Goal: Transaction & Acquisition: Book appointment/travel/reservation

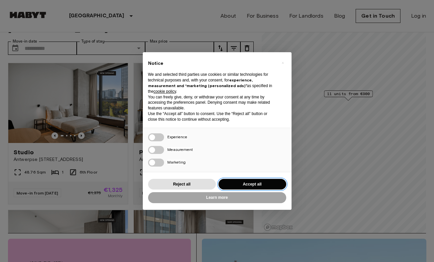
click at [252, 184] on button "Accept all" at bounding box center [252, 184] width 68 height 11
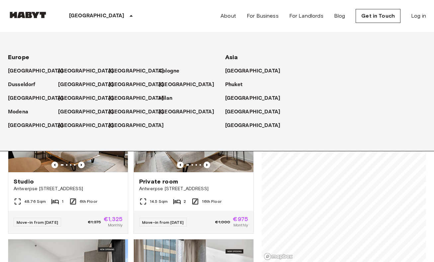
click at [87, 18] on p "[GEOGRAPHIC_DATA]" at bounding box center [96, 16] width 55 height 8
click at [232, 116] on div "[GEOGRAPHIC_DATA]" at bounding box center [325, 123] width 201 height 14
click at [233, 112] on p "[GEOGRAPHIC_DATA]" at bounding box center [253, 112] width 55 height 8
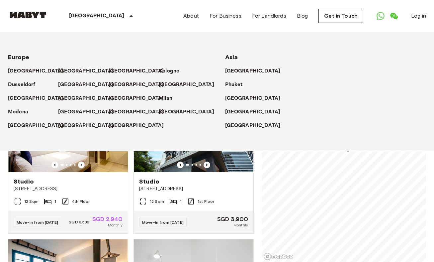
click at [255, 159] on div "Private rooms and apartments for rent in [GEOGRAPHIC_DATA] Move-in date ​ Move-…" at bounding box center [217, 147] width 418 height 230
click at [260, 160] on div "Private rooms and apartments for rent in [GEOGRAPHIC_DATA] Move-in date ​ Move-…" at bounding box center [217, 147] width 418 height 230
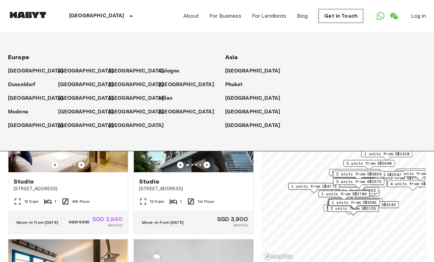
click at [127, 17] on icon at bounding box center [131, 16] width 8 height 8
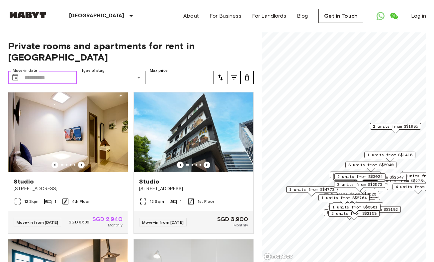
click at [43, 71] on input "Move-in date" at bounding box center [51, 77] width 52 height 13
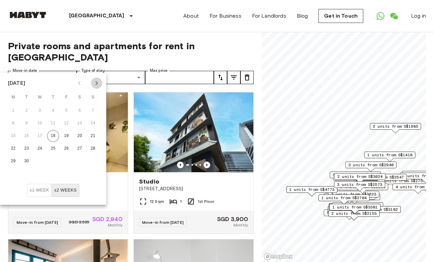
click at [97, 84] on icon "Next month" at bounding box center [97, 83] width 8 height 8
click at [56, 161] on button "30" at bounding box center [53, 161] width 12 height 12
type input "**********"
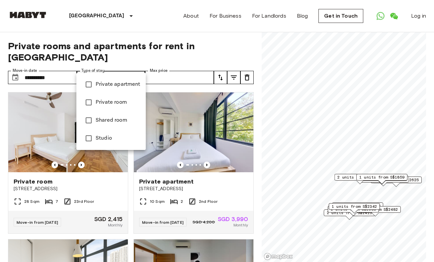
click at [107, 132] on li "Studio" at bounding box center [110, 138] width 69 height 18
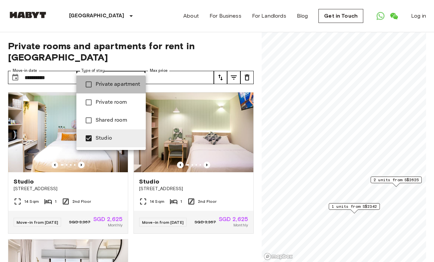
click at [108, 86] on span "Private apartment" at bounding box center [118, 84] width 45 height 8
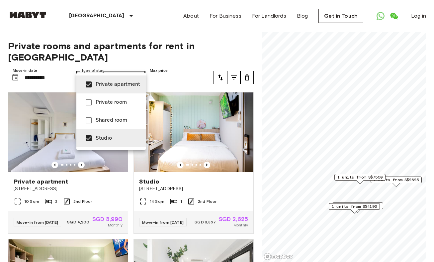
click at [161, 71] on div at bounding box center [217, 131] width 434 height 262
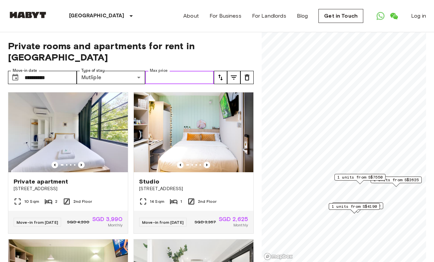
click at [161, 71] on input "Max price" at bounding box center [179, 77] width 69 height 13
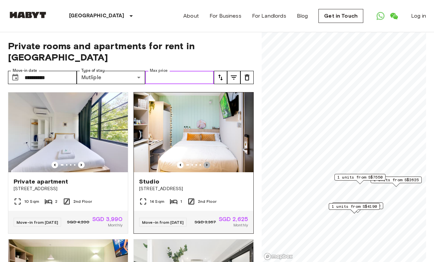
click at [207, 161] on icon "Previous image" at bounding box center [207, 164] width 7 height 7
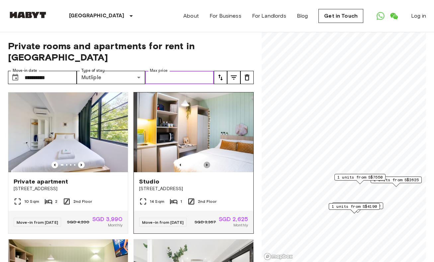
click at [207, 161] on icon "Previous image" at bounding box center [207, 164] width 7 height 7
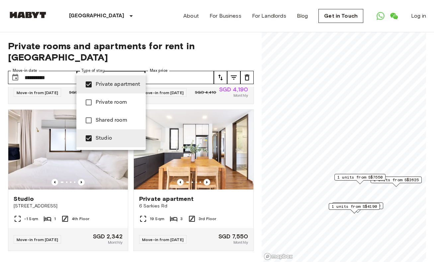
click at [119, 148] on ul "Private apartment Private room Shared room Studio" at bounding box center [110, 111] width 69 height 77
click at [119, 141] on span "Studio" at bounding box center [118, 138] width 45 height 8
type input "**********"
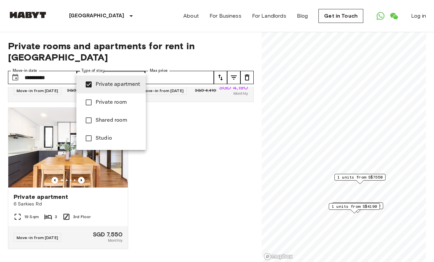
scroll to position [125, 0]
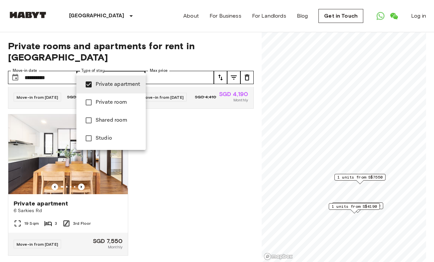
click at [205, 172] on div at bounding box center [217, 131] width 434 height 262
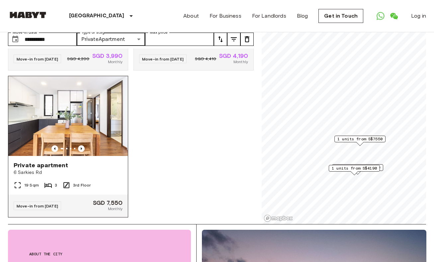
scroll to position [0, 0]
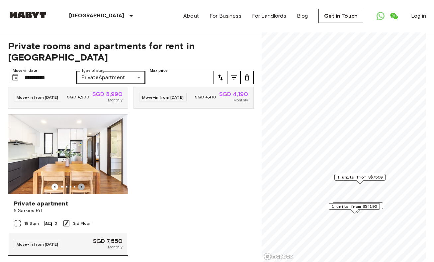
click at [81, 185] on icon "Previous image" at bounding box center [81, 186] width 1 height 3
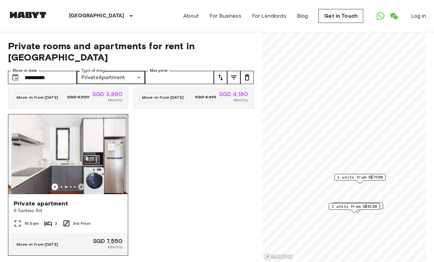
click at [82, 185] on icon "Previous image" at bounding box center [81, 186] width 1 height 3
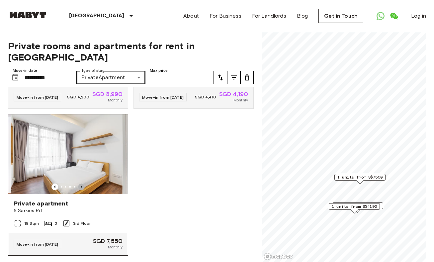
click at [82, 185] on icon "Previous image" at bounding box center [81, 186] width 1 height 3
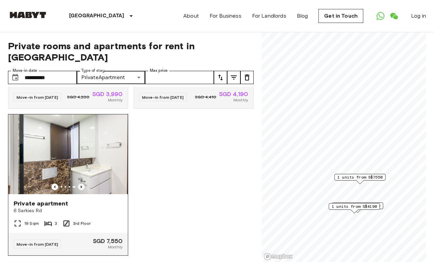
click at [82, 185] on icon "Previous image" at bounding box center [81, 186] width 1 height 3
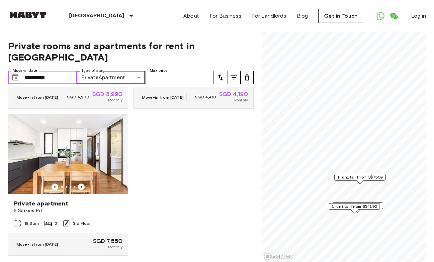
click at [42, 71] on input "**********" at bounding box center [51, 77] width 52 height 13
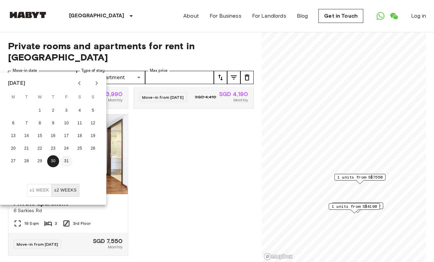
click at [67, 162] on button "31" at bounding box center [66, 161] width 12 height 12
type input "**********"
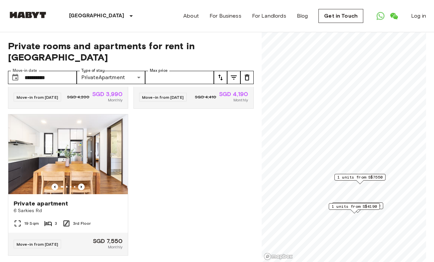
click at [230, 71] on button "tune" at bounding box center [233, 77] width 13 height 13
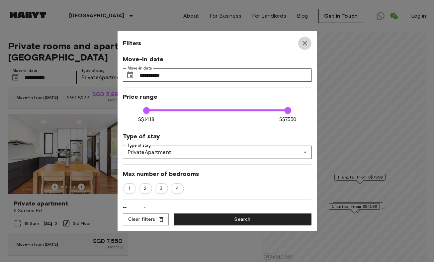
click at [301, 42] on icon "button" at bounding box center [305, 43] width 8 height 8
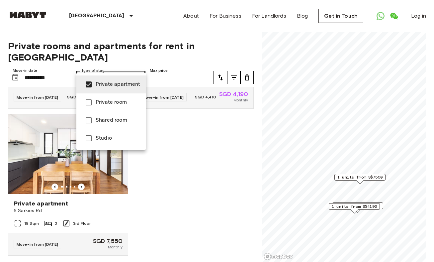
click at [115, 133] on li "Studio" at bounding box center [110, 138] width 69 height 18
type input "**********"
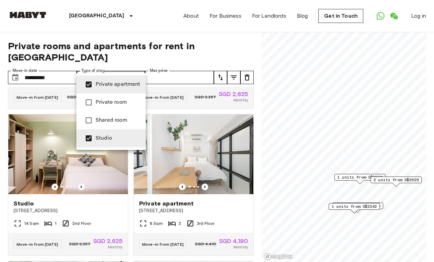
click at [183, 100] on div at bounding box center [217, 131] width 434 height 262
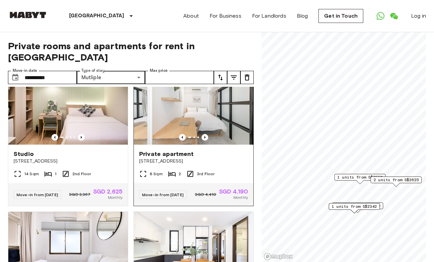
scroll to position [175, 0]
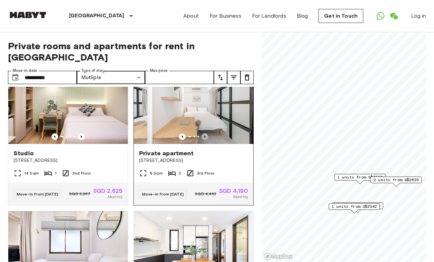
click at [204, 133] on icon "Previous image" at bounding box center [205, 136] width 7 height 7
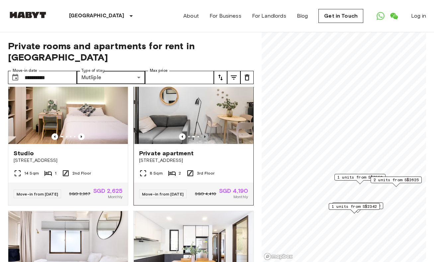
click at [204, 133] on icon "Previous image" at bounding box center [205, 136] width 7 height 7
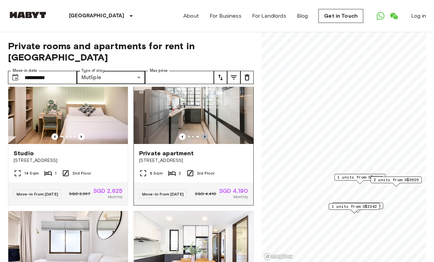
click at [204, 133] on icon "Previous image" at bounding box center [205, 136] width 7 height 7
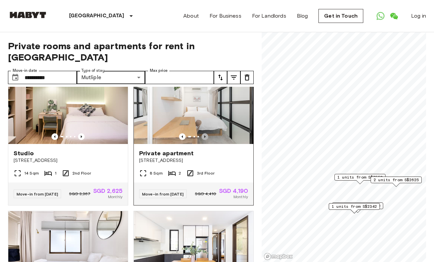
click at [204, 133] on icon "Previous image" at bounding box center [205, 136] width 7 height 7
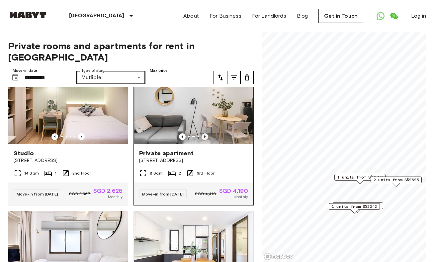
click at [204, 133] on icon "Previous image" at bounding box center [205, 136] width 7 height 7
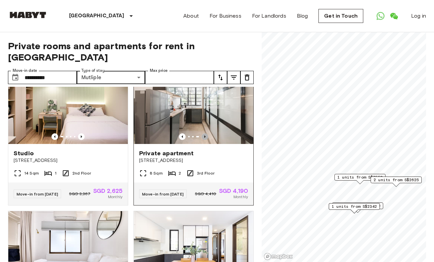
click at [204, 133] on icon "Previous image" at bounding box center [205, 136] width 7 height 7
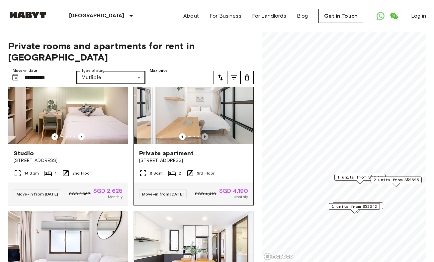
click at [204, 133] on icon "Previous image" at bounding box center [205, 136] width 7 height 7
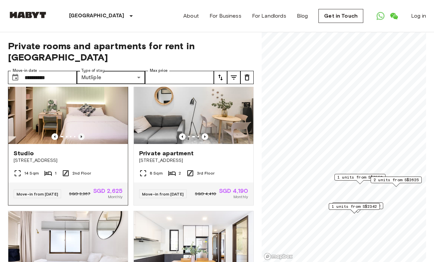
click at [81, 135] on icon "Previous image" at bounding box center [81, 136] width 1 height 3
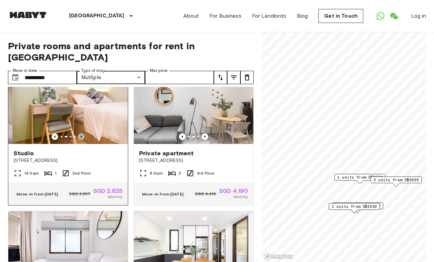
click at [82, 135] on icon "Previous image" at bounding box center [81, 136] width 1 height 3
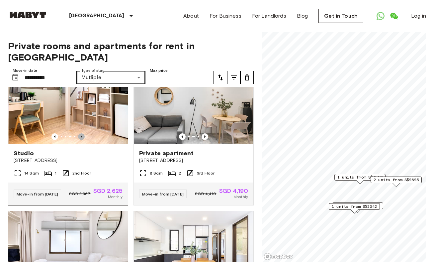
click at [82, 135] on icon "Previous image" at bounding box center [81, 136] width 1 height 3
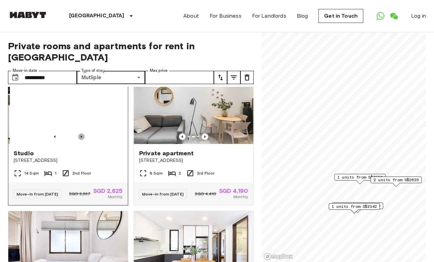
click at [82, 135] on icon "Previous image" at bounding box center [81, 136] width 1 height 3
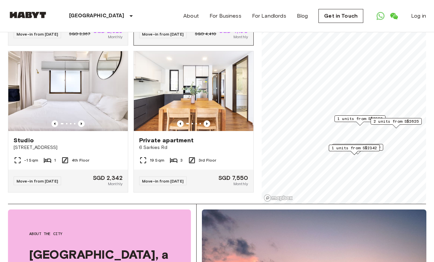
scroll to position [66, 0]
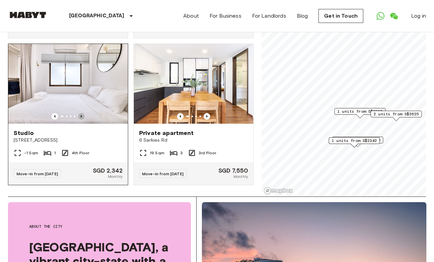
click at [82, 115] on icon "Previous image" at bounding box center [81, 116] width 7 height 7
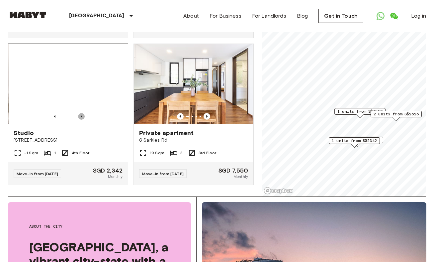
click at [82, 115] on icon "Previous image" at bounding box center [81, 116] width 7 height 7
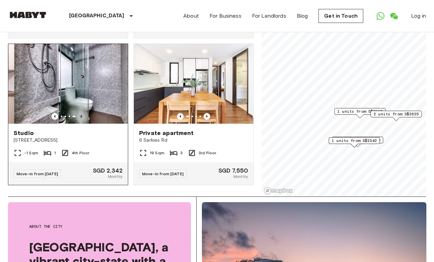
click at [82, 115] on icon "Previous image" at bounding box center [81, 116] width 7 height 7
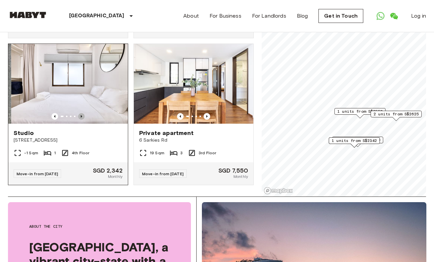
click at [82, 115] on icon "Previous image" at bounding box center [81, 116] width 7 height 7
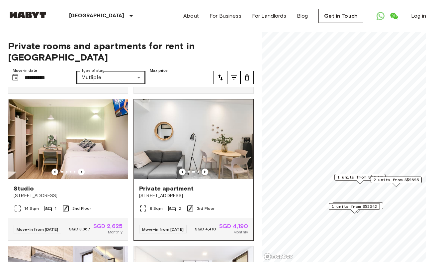
scroll to position [141, 0]
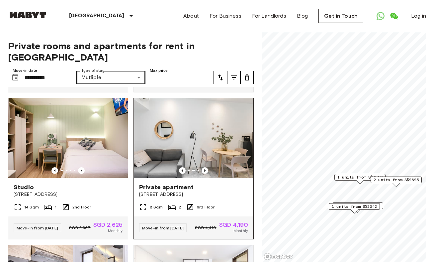
click at [170, 183] on span "Private apartment" at bounding box center [166, 187] width 55 height 8
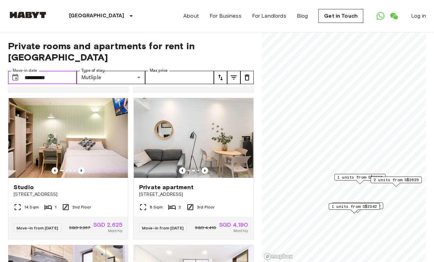
click at [46, 71] on input "**********" at bounding box center [51, 77] width 52 height 13
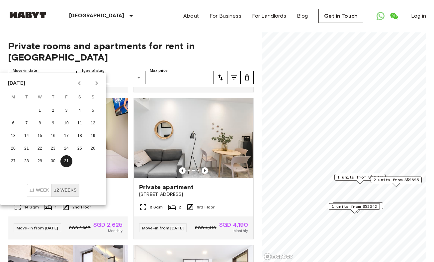
click at [95, 83] on icon "Next month" at bounding box center [97, 83] width 8 height 8
click at [78, 110] on button "1" at bounding box center [80, 111] width 12 height 12
type input "**********"
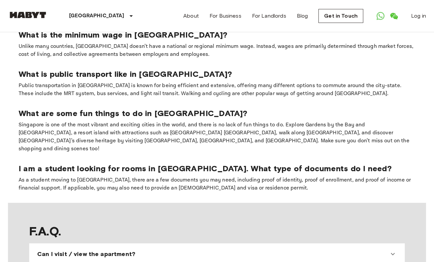
scroll to position [524, 0]
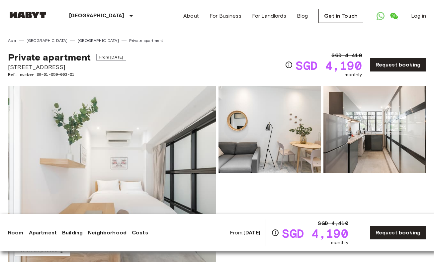
click at [158, 129] on img at bounding box center [112, 174] width 208 height 177
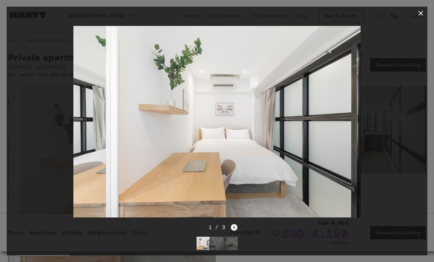
click at [236, 228] on icon "Next image" at bounding box center [234, 227] width 7 height 7
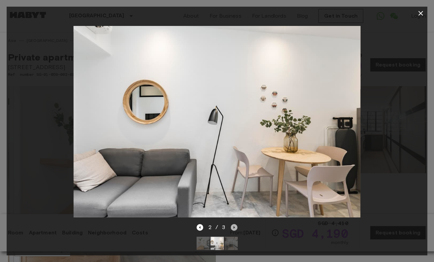
click at [235, 228] on icon "Next image" at bounding box center [234, 227] width 7 height 7
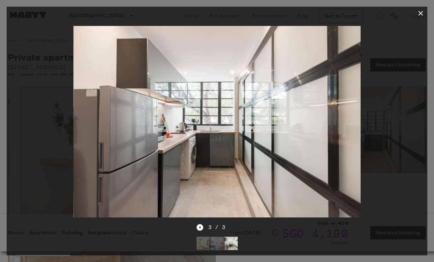
click at [235, 228] on div "3 / 3" at bounding box center [217, 227] width 41 height 8
click at [203, 229] on icon "Previous image" at bounding box center [200, 227] width 7 height 7
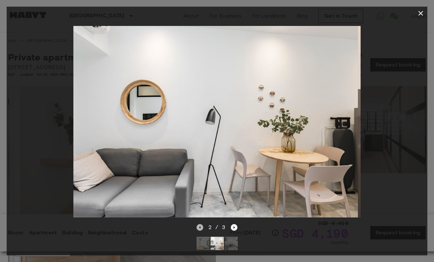
click at [202, 229] on icon "Previous image" at bounding box center [200, 227] width 7 height 7
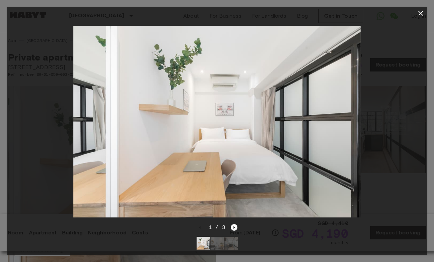
click at [420, 14] on icon "button" at bounding box center [420, 13] width 5 height 5
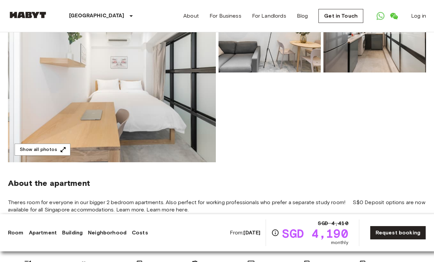
scroll to position [101, 0]
click at [45, 147] on button "Show all photos" at bounding box center [43, 149] width 56 height 12
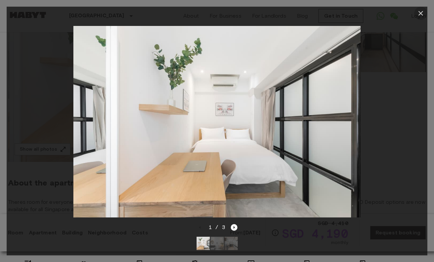
click at [418, 12] on icon "button" at bounding box center [421, 13] width 8 height 8
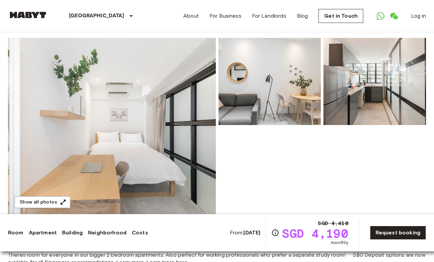
scroll to position [0, 0]
